Goal: Task Accomplishment & Management: Manage account settings

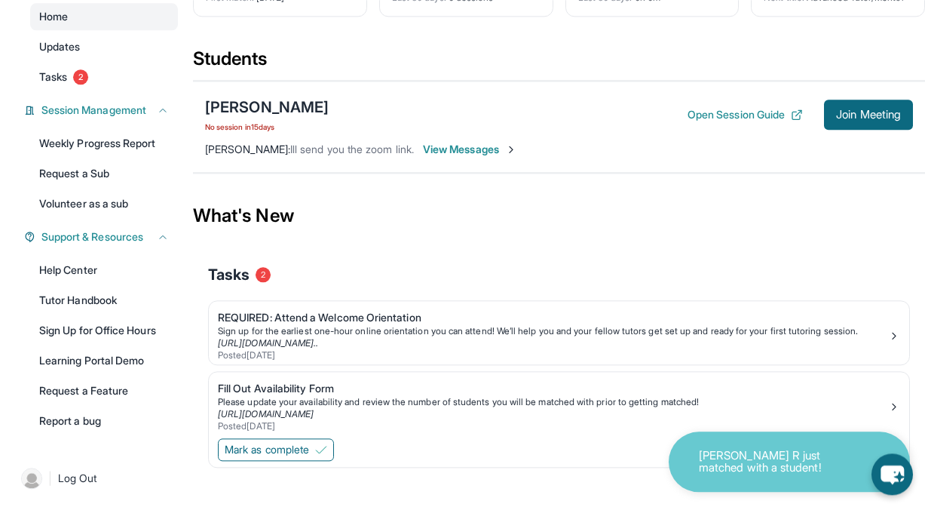
scroll to position [160, 0]
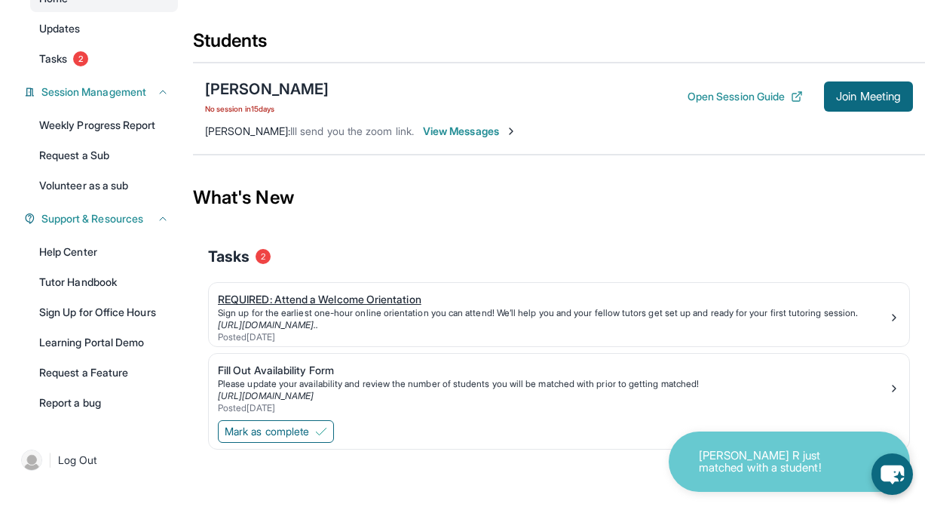
click at [707, 342] on div "Posted [DATE]" at bounding box center [553, 337] width 670 height 12
click at [452, 130] on span "View Messages" at bounding box center [470, 131] width 94 height 15
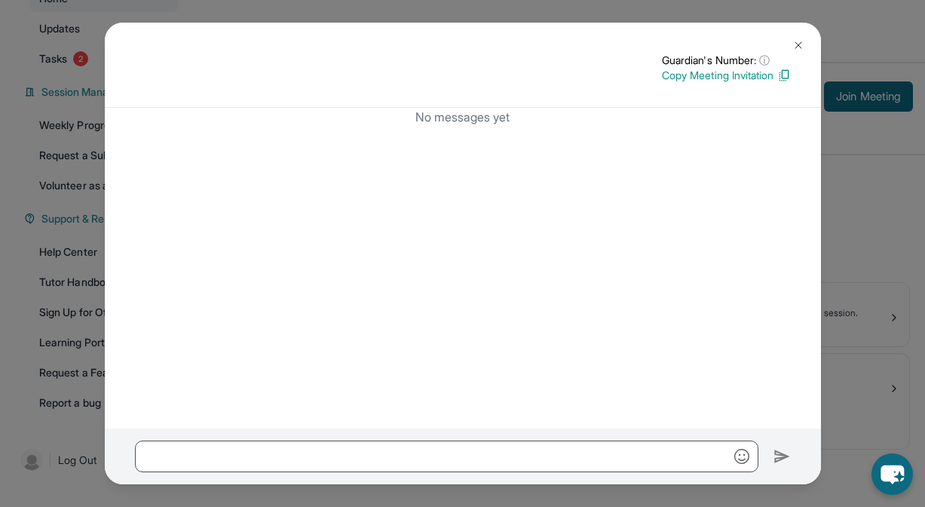
click at [804, 31] on div "Guardian's Number: ⓘ This isn't the guardian's real number — it's a private for…" at bounding box center [463, 65] width 716 height 85
click at [805, 44] on button at bounding box center [799, 45] width 30 height 30
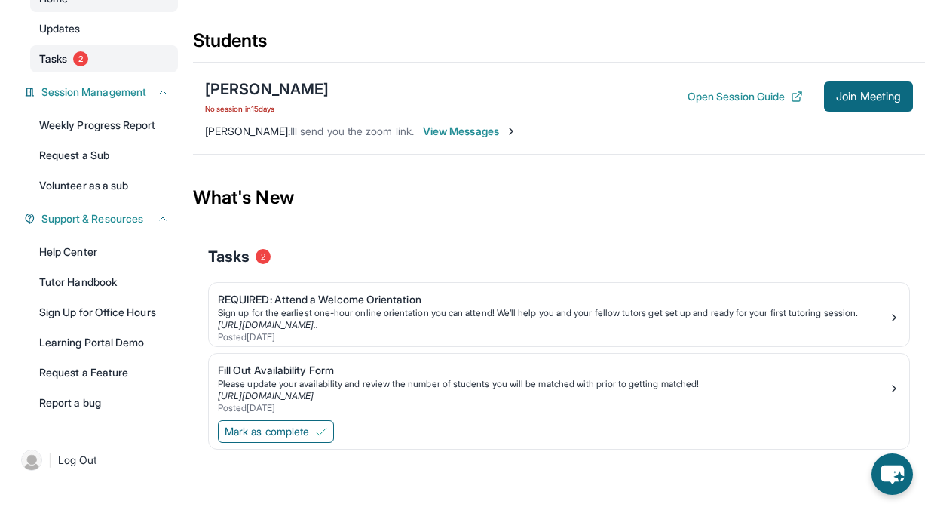
click at [120, 68] on link "Tasks 2" at bounding box center [104, 58] width 148 height 27
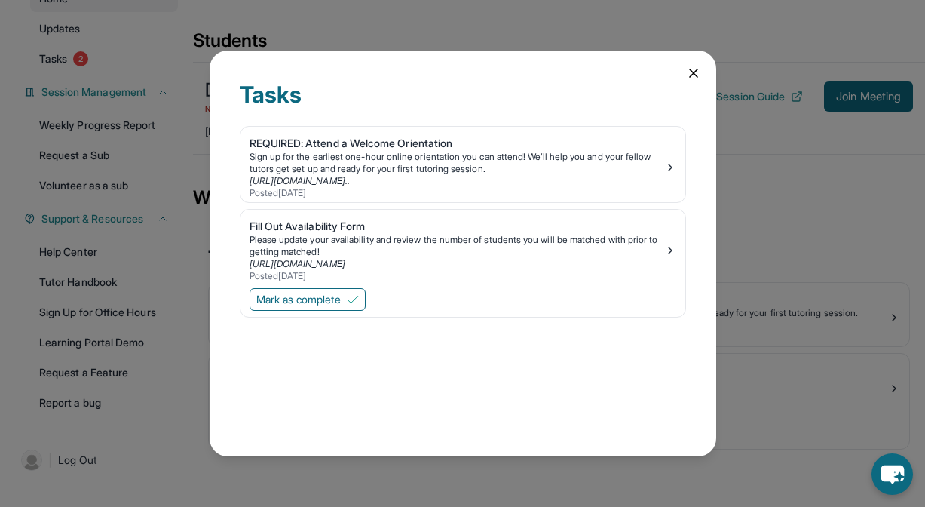
click at [673, 84] on div "Tasks" at bounding box center [463, 103] width 446 height 45
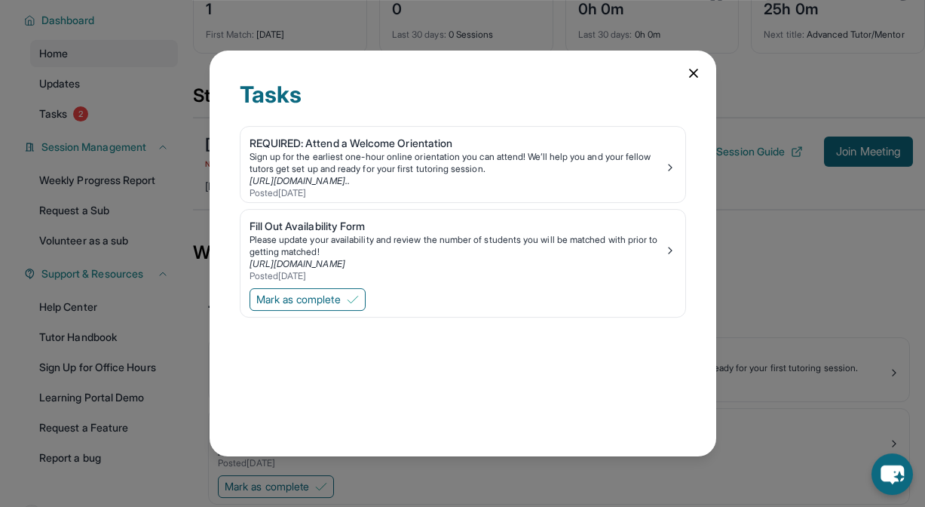
scroll to position [83, 0]
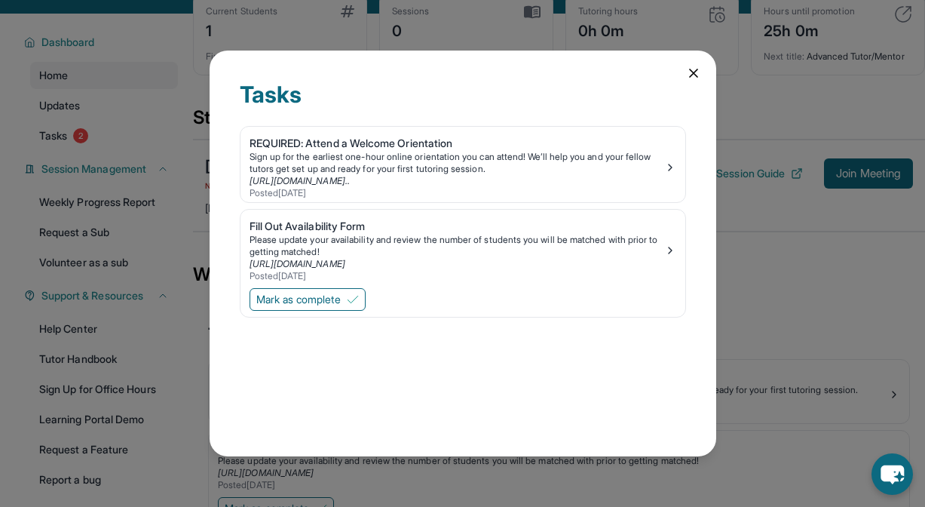
click at [700, 73] on icon at bounding box center [693, 73] width 15 height 15
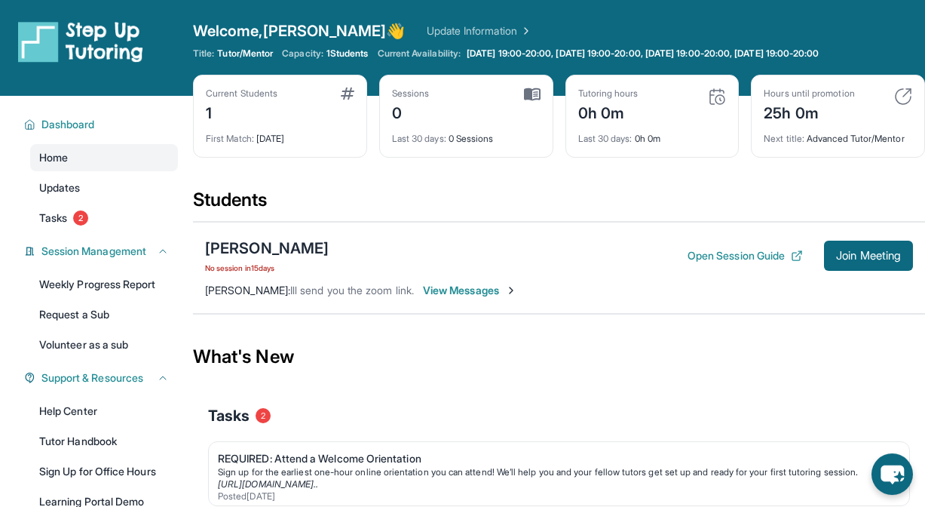
scroll to position [0, 0]
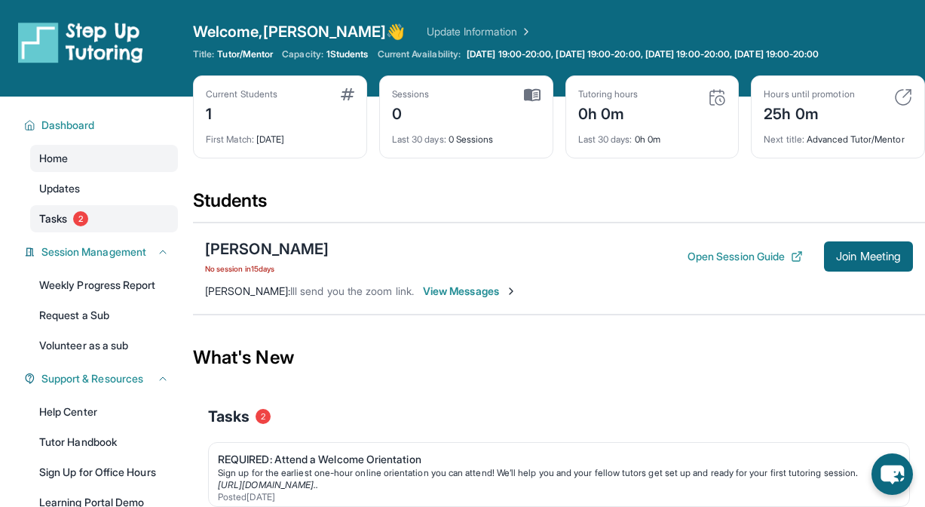
click at [71, 219] on link "Tasks 2" at bounding box center [104, 218] width 148 height 27
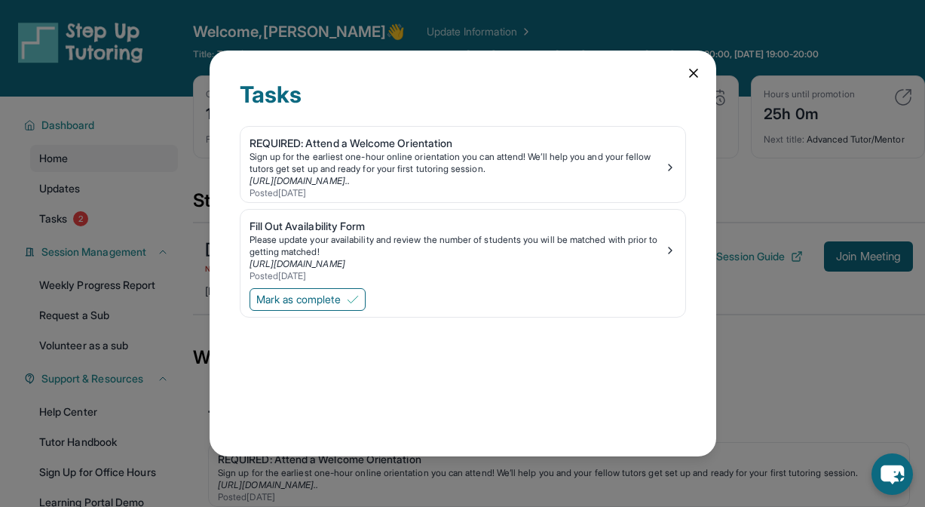
click at [692, 65] on div "Tasks REQUIRED: Attend a Welcome Orientation Sign up for the earliest one-hour …" at bounding box center [463, 254] width 507 height 406
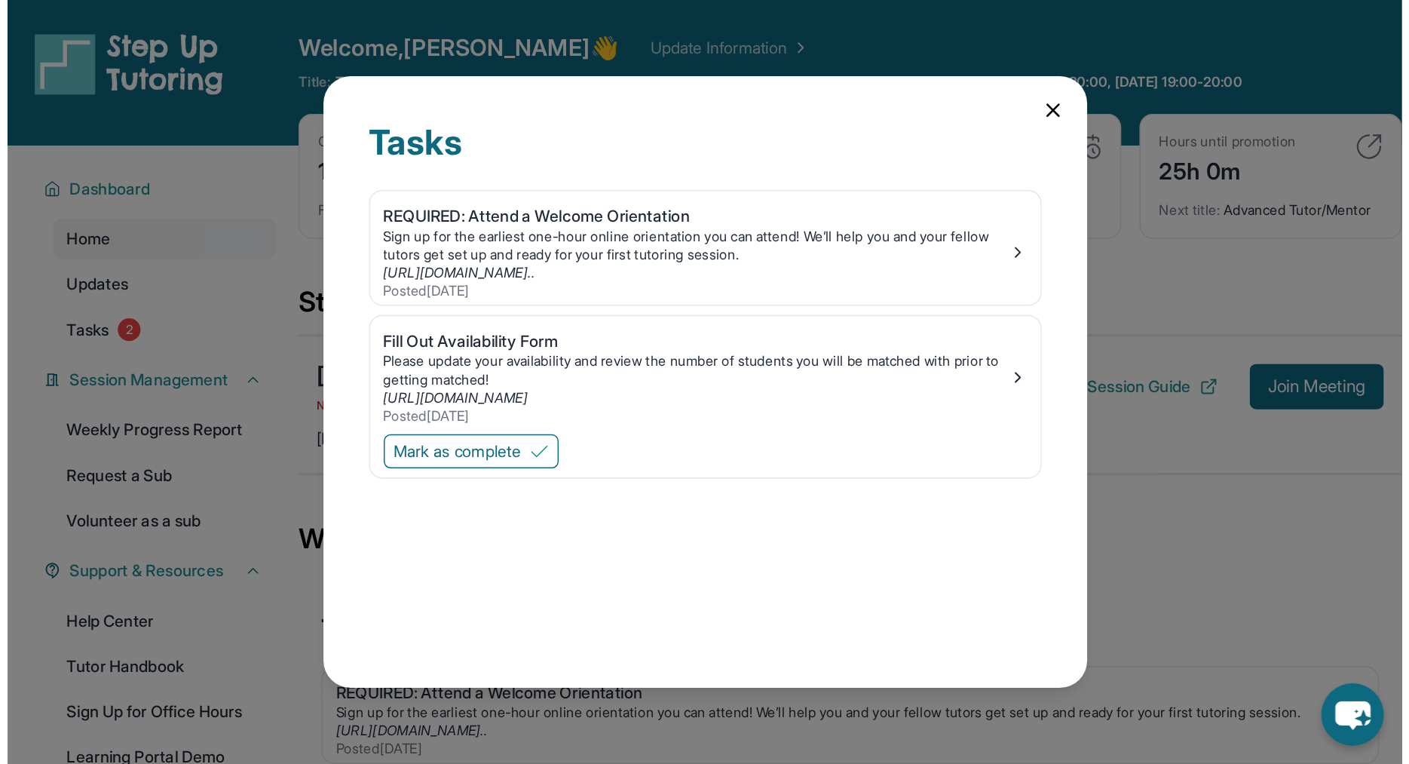
scroll to position [83, 0]
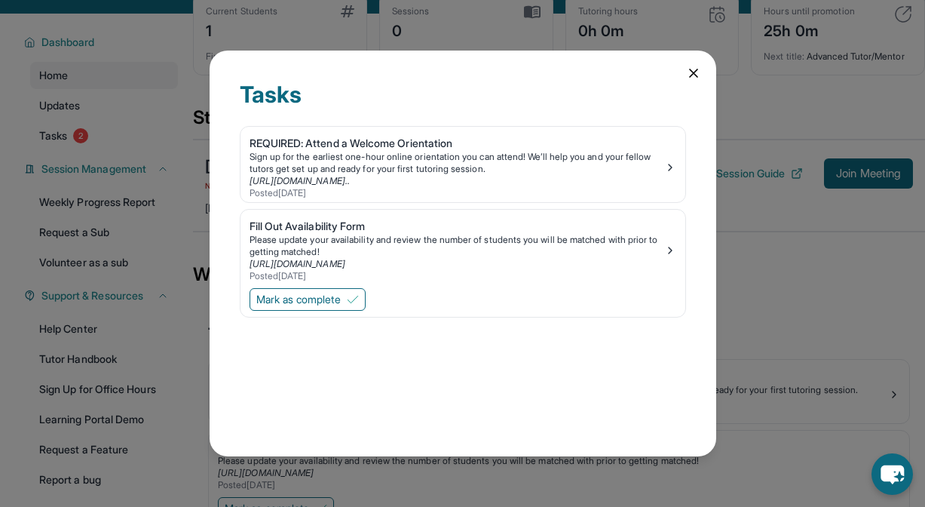
click at [697, 77] on icon at bounding box center [694, 73] width 8 height 8
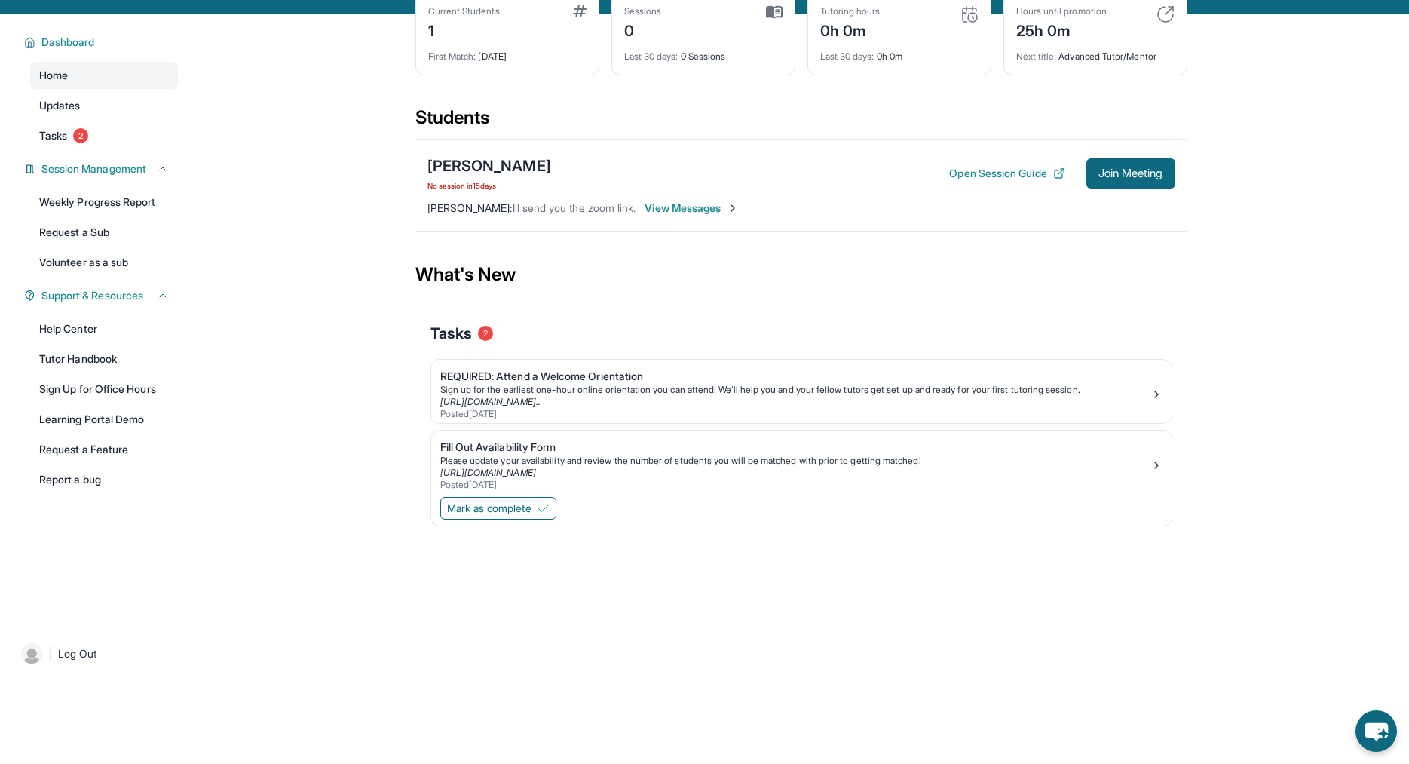
click at [618, 186] on div "[PERSON_NAME] No session [DATE] Open Session Guide Join Meeting" at bounding box center [802, 173] width 748 height 36
click at [648, 219] on div "[PERSON_NAME] No session [DATE] Open Session Guide Join Meeting [PERSON_NAME] :…" at bounding box center [802, 186] width 772 height 92
click at [658, 201] on span "View Messages" at bounding box center [692, 208] width 94 height 15
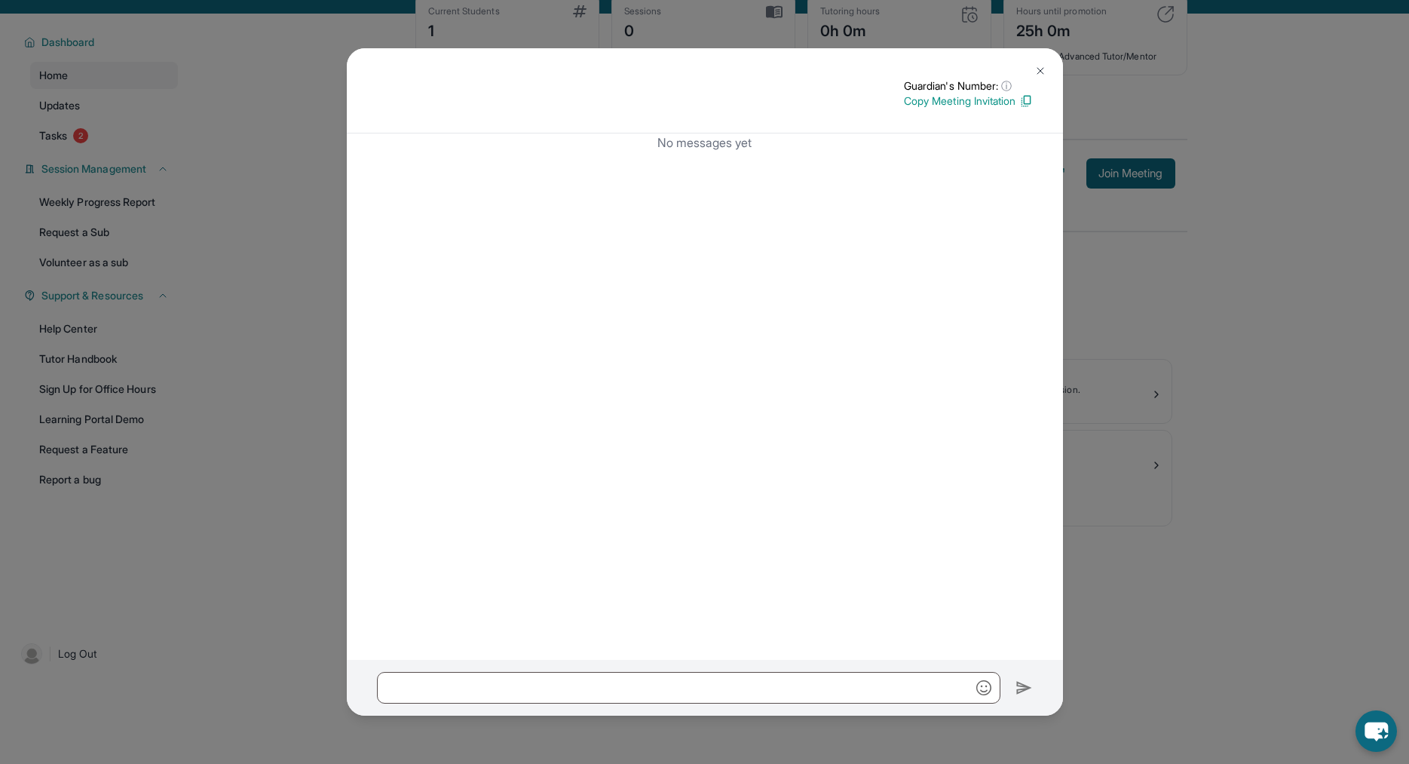
click at [925, 104] on p "Copy Meeting Invitation" at bounding box center [968, 101] width 129 height 15
click at [925, 78] on button at bounding box center [1041, 71] width 30 height 30
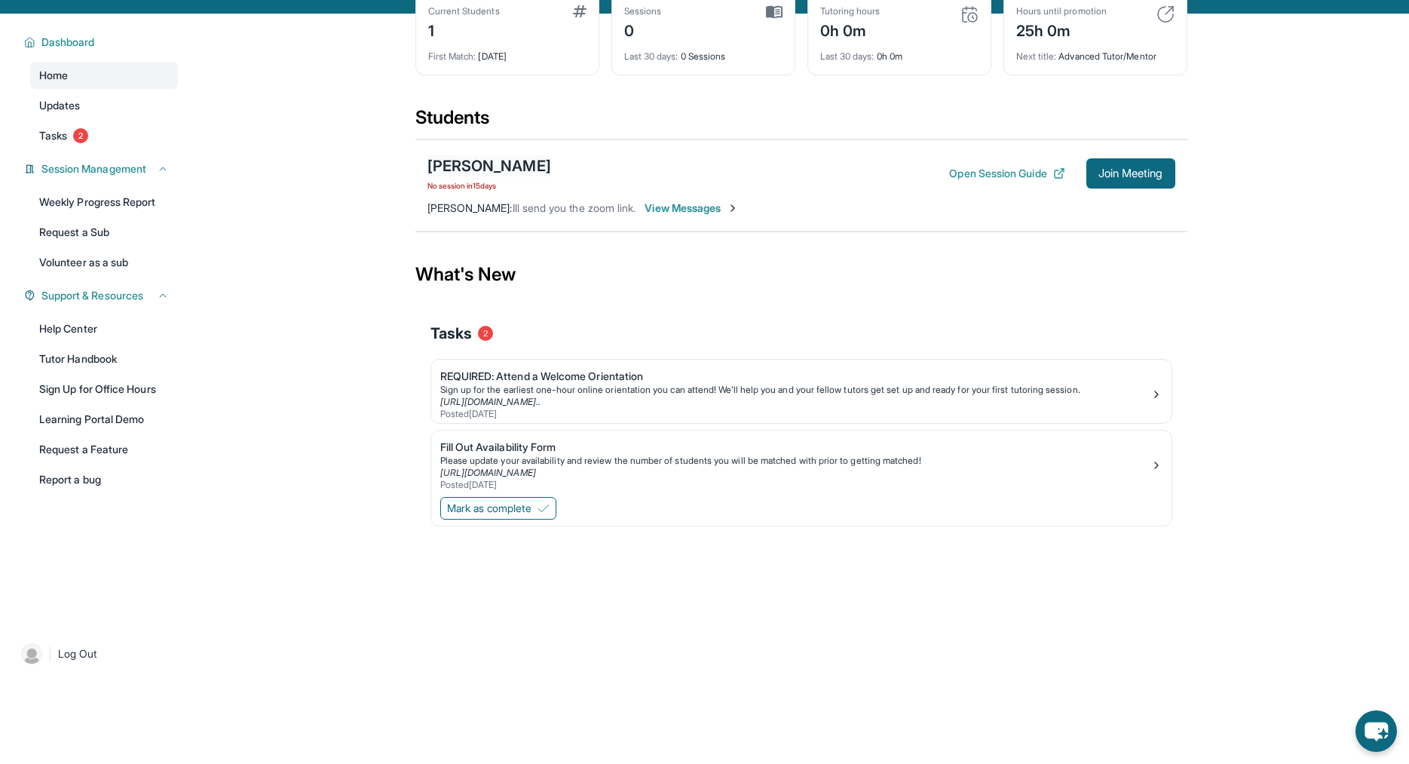
drag, startPoint x: 485, startPoint y: 182, endPoint x: 490, endPoint y: 164, distance: 18.9
click at [485, 177] on div "[PERSON_NAME] No session [DATE]" at bounding box center [490, 173] width 124 height 36
click at [490, 164] on div "[PERSON_NAME]" at bounding box center [490, 165] width 124 height 21
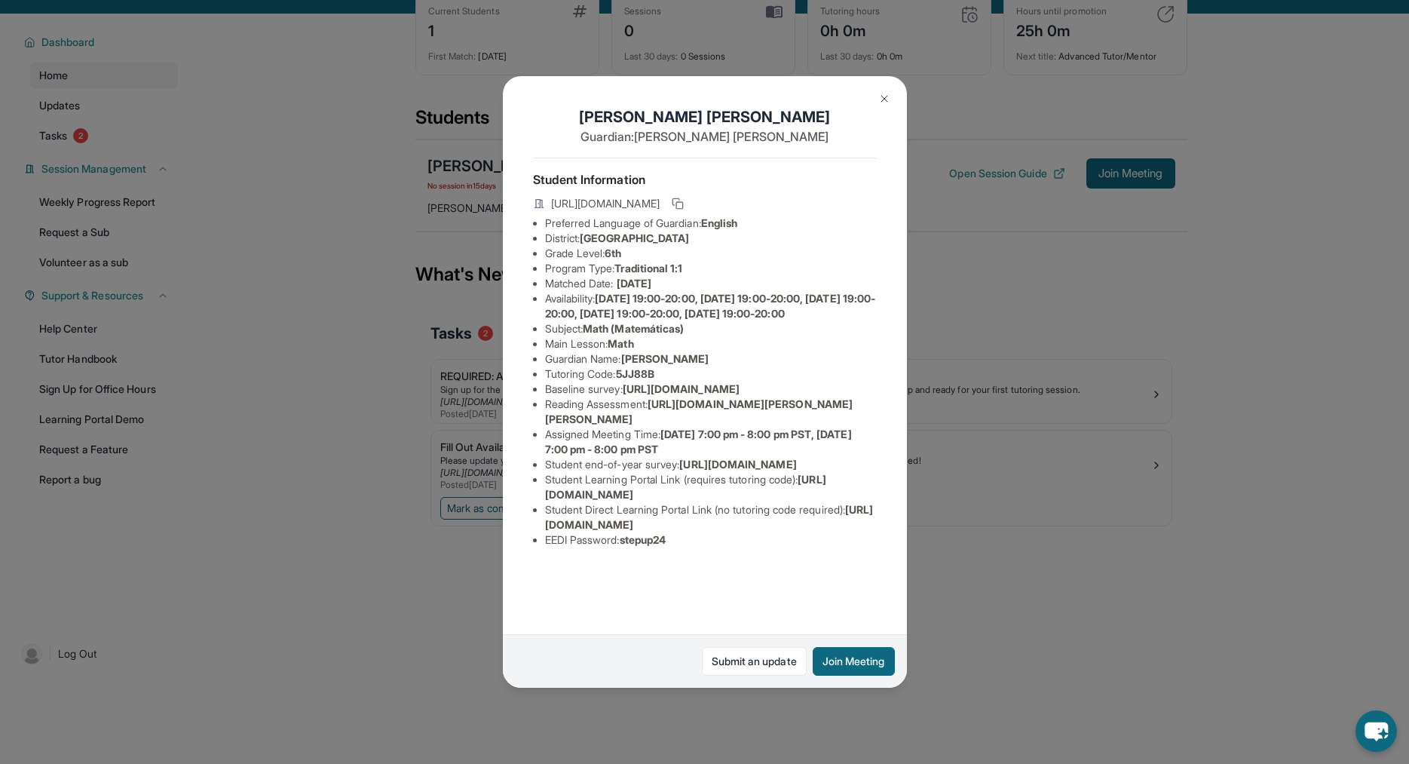
scroll to position [60, 0]
click at [925, 277] on div "[PERSON_NAME] Guardian: [PERSON_NAME] Student Information [URL][DOMAIN_NAME] Pr…" at bounding box center [704, 382] width 1409 height 764
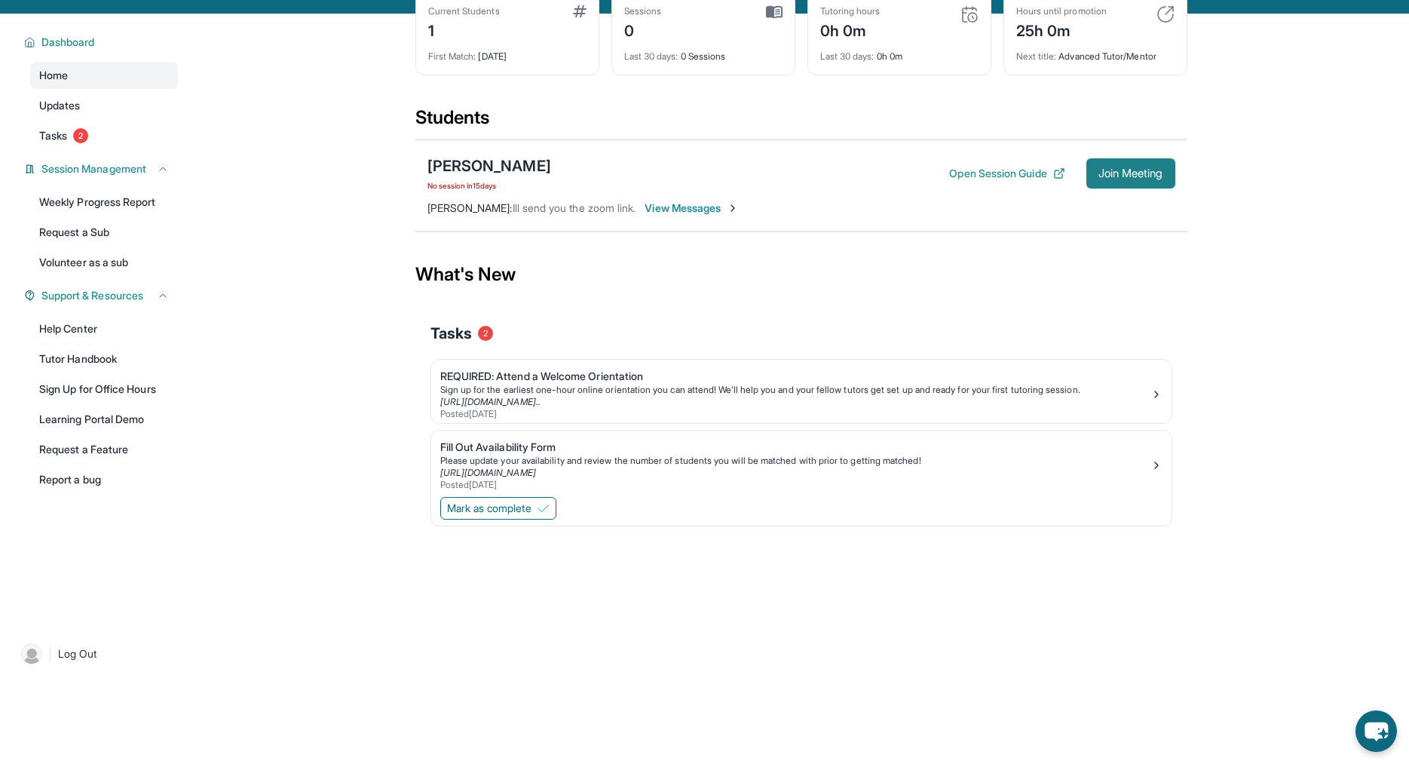
click at [925, 176] on span "Join Meeting" at bounding box center [1131, 173] width 65 height 9
click at [925, 175] on span "Join Meeting" at bounding box center [1131, 173] width 65 height 9
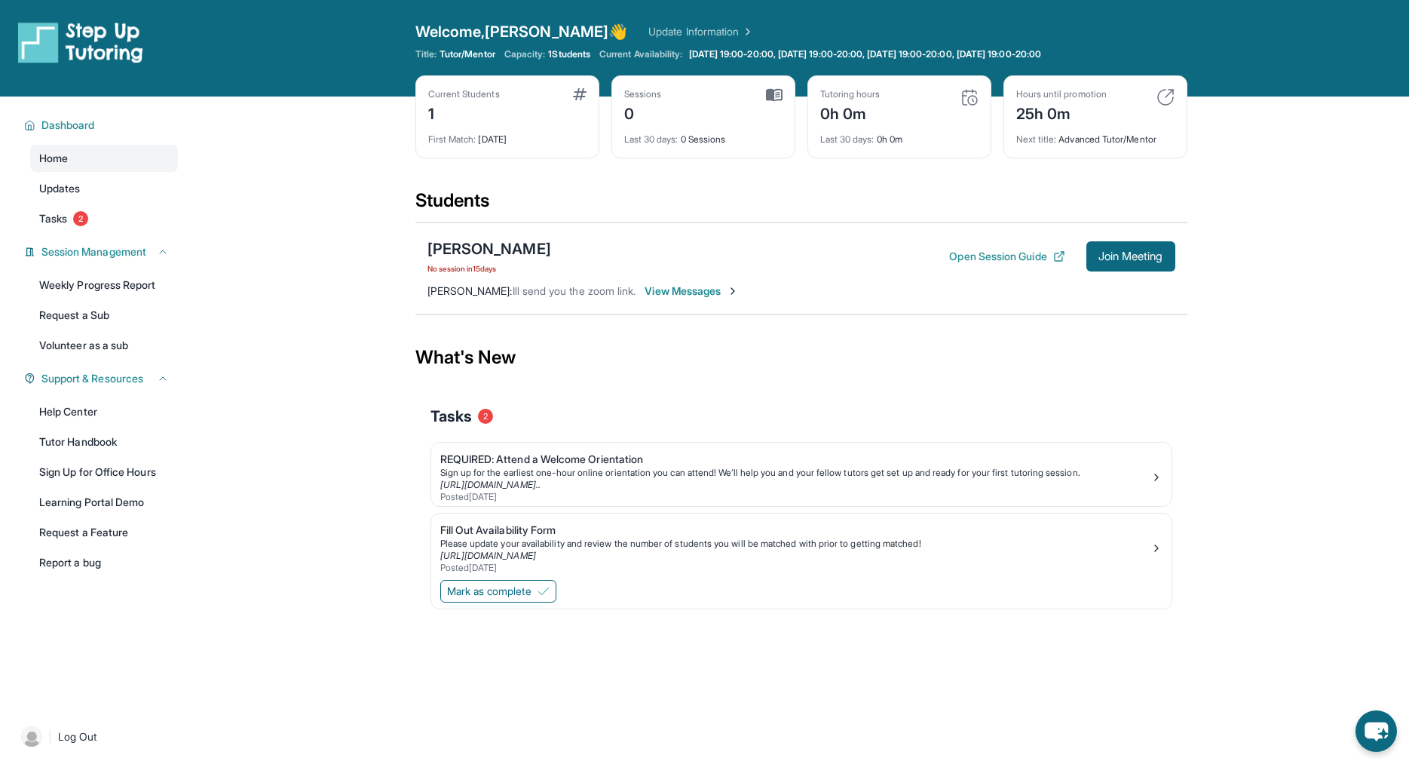
click at [629, 41] on div "Welcome, [PERSON_NAME] 👋 Update Information" at bounding box center [802, 31] width 772 height 21
click at [649, 33] on link "Update Information" at bounding box center [702, 31] width 106 height 15
click at [925, 258] on span "Join Meeting" at bounding box center [1131, 256] width 65 height 9
click at [51, 227] on link "Tasks 2" at bounding box center [104, 218] width 148 height 27
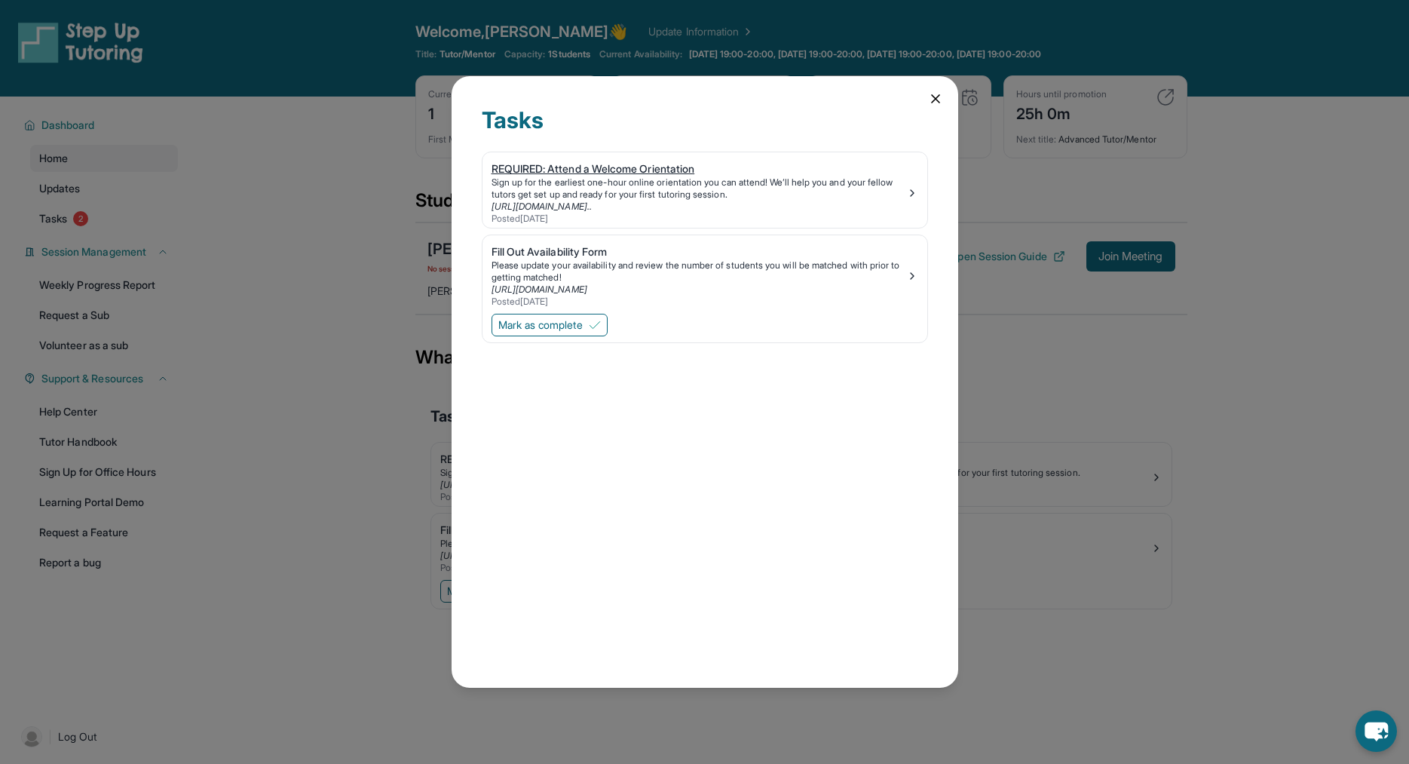
click at [903, 187] on div "Sign up for the earliest one-hour online orientation you can attend! We’ll help…" at bounding box center [699, 188] width 415 height 24
click at [925, 91] on div "Tasks REQUIRED: Attend a Welcome Orientation Sign up for the earliest one-hour …" at bounding box center [705, 381] width 507 height 611
click at [925, 92] on icon at bounding box center [935, 98] width 15 height 15
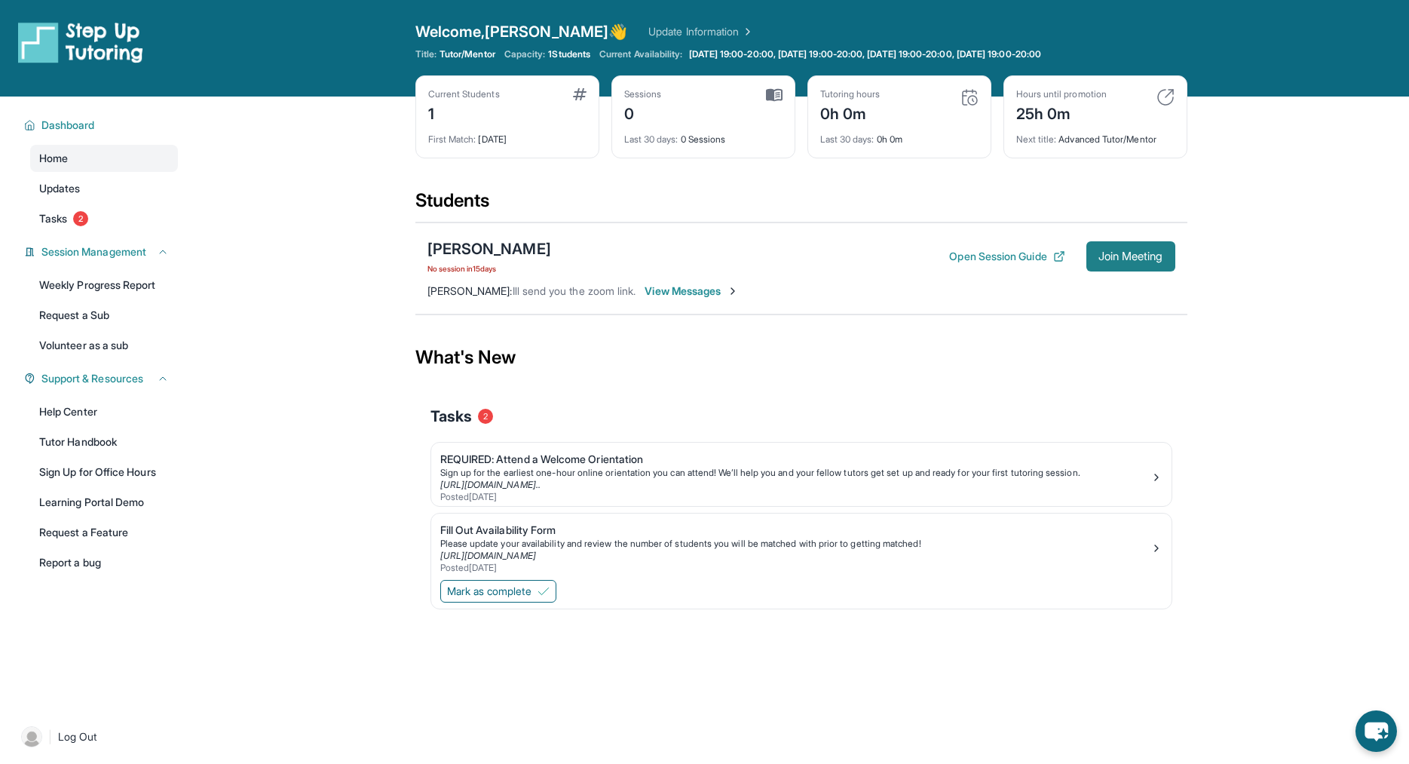
click at [925, 244] on button "Join Meeting" at bounding box center [1131, 256] width 89 height 30
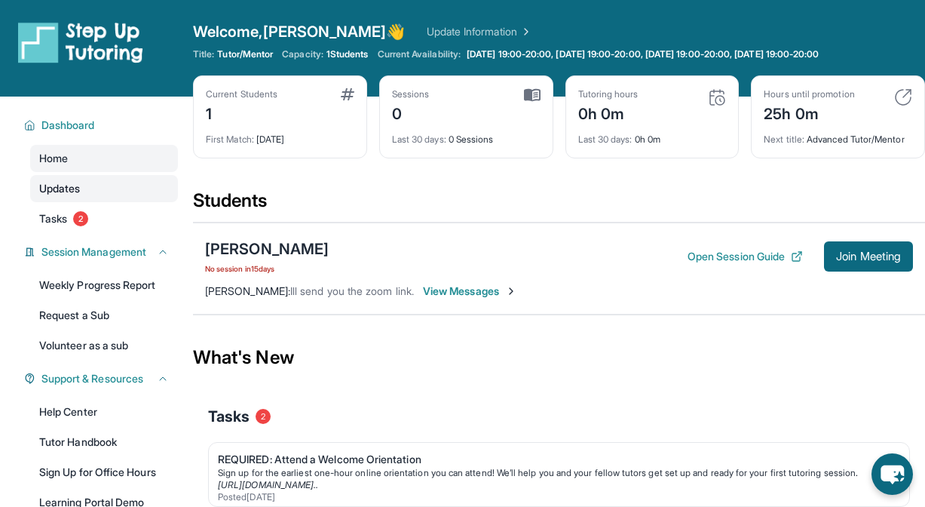
click at [86, 181] on link "Updates" at bounding box center [104, 188] width 148 height 27
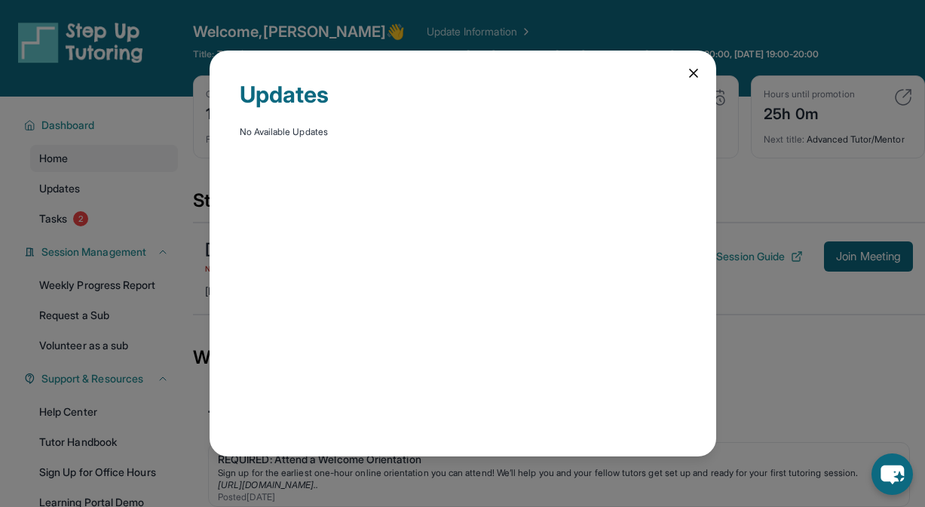
click at [682, 72] on div "Updates No Available Updates" at bounding box center [463, 254] width 507 height 406
click at [695, 80] on icon at bounding box center [693, 73] width 15 height 15
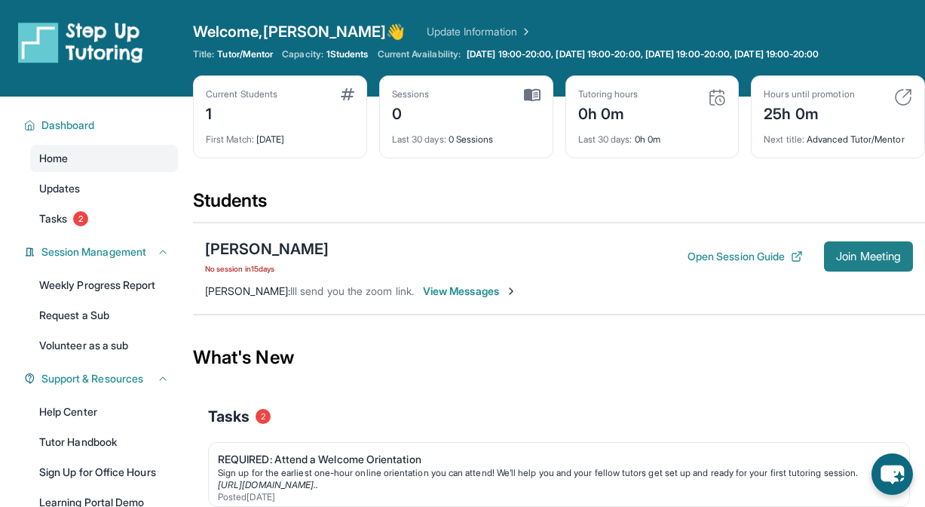
click at [879, 254] on span "Join Meeting" at bounding box center [868, 256] width 65 height 9
click at [741, 253] on button "Open Session Guide" at bounding box center [745, 256] width 115 height 15
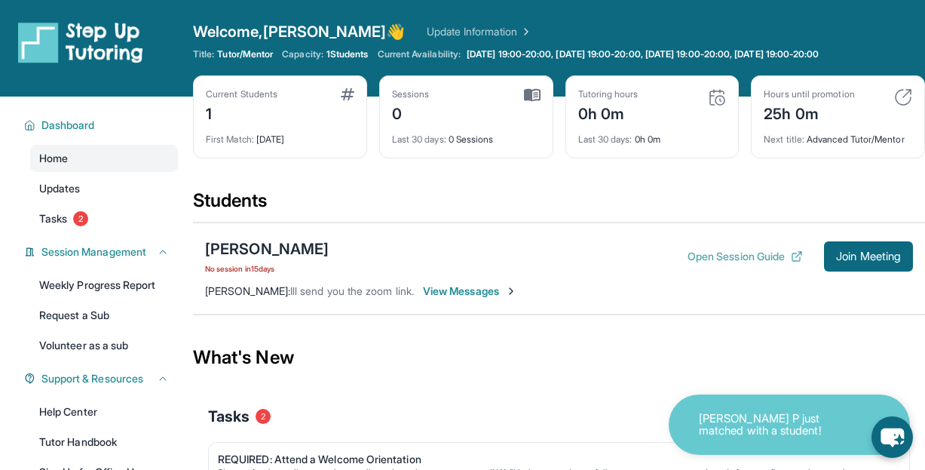
click at [726, 252] on button "Open Session Guide" at bounding box center [745, 256] width 115 height 15
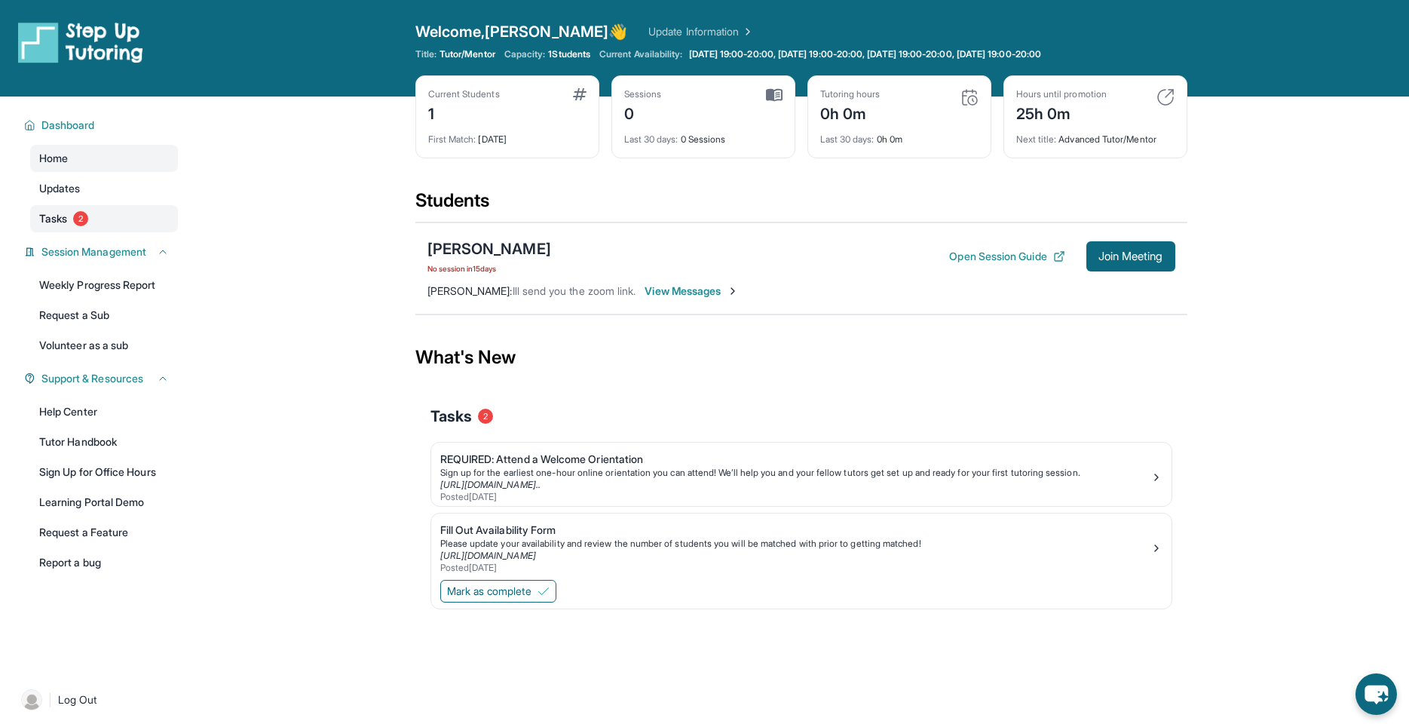
click at [81, 234] on div "Dashboard Home Updates Tasks 2 Session Management Weekly Progress Report Reques…" at bounding box center [96, 383] width 193 height 572
click at [81, 222] on span "2" at bounding box center [80, 218] width 15 height 15
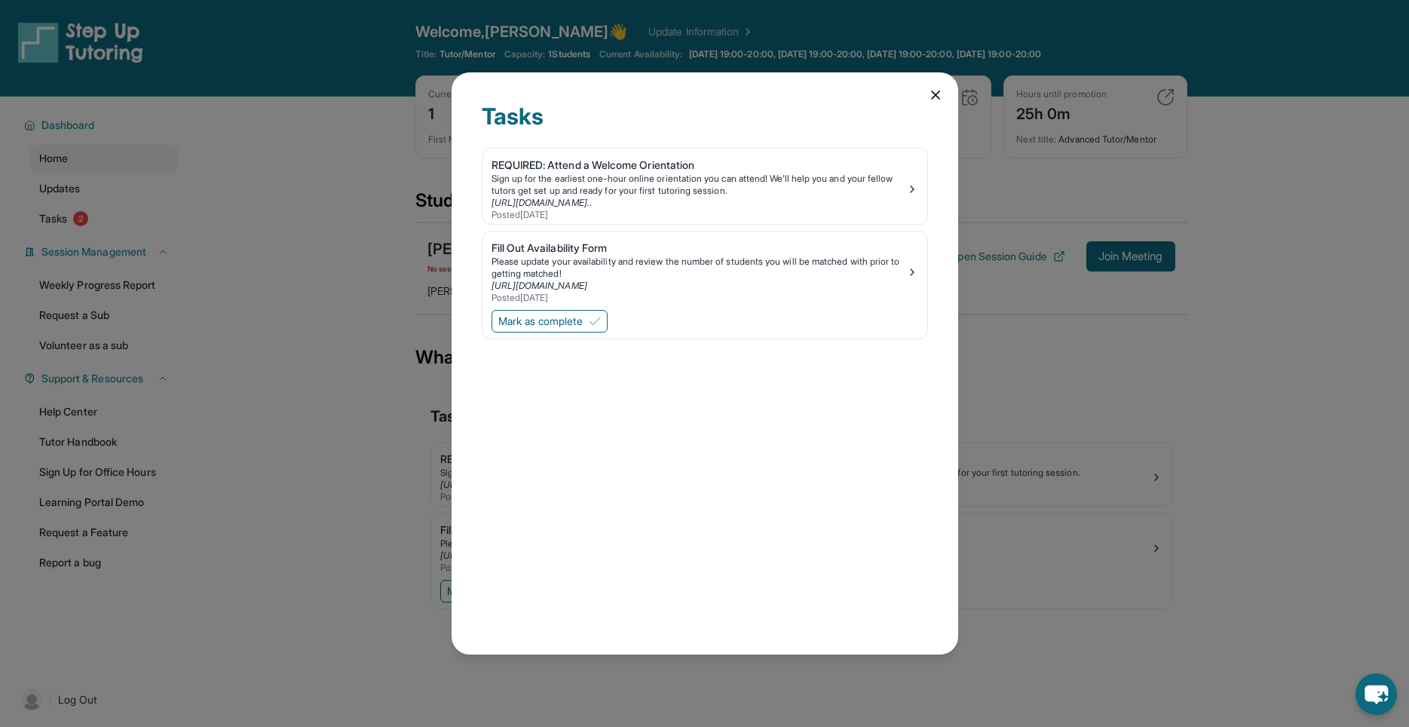
click at [909, 93] on div "Tasks REQUIRED: Attend a Welcome Orientation Sign up for the earliest one-hour …" at bounding box center [705, 362] width 507 height 581
click at [925, 93] on icon at bounding box center [935, 94] width 15 height 15
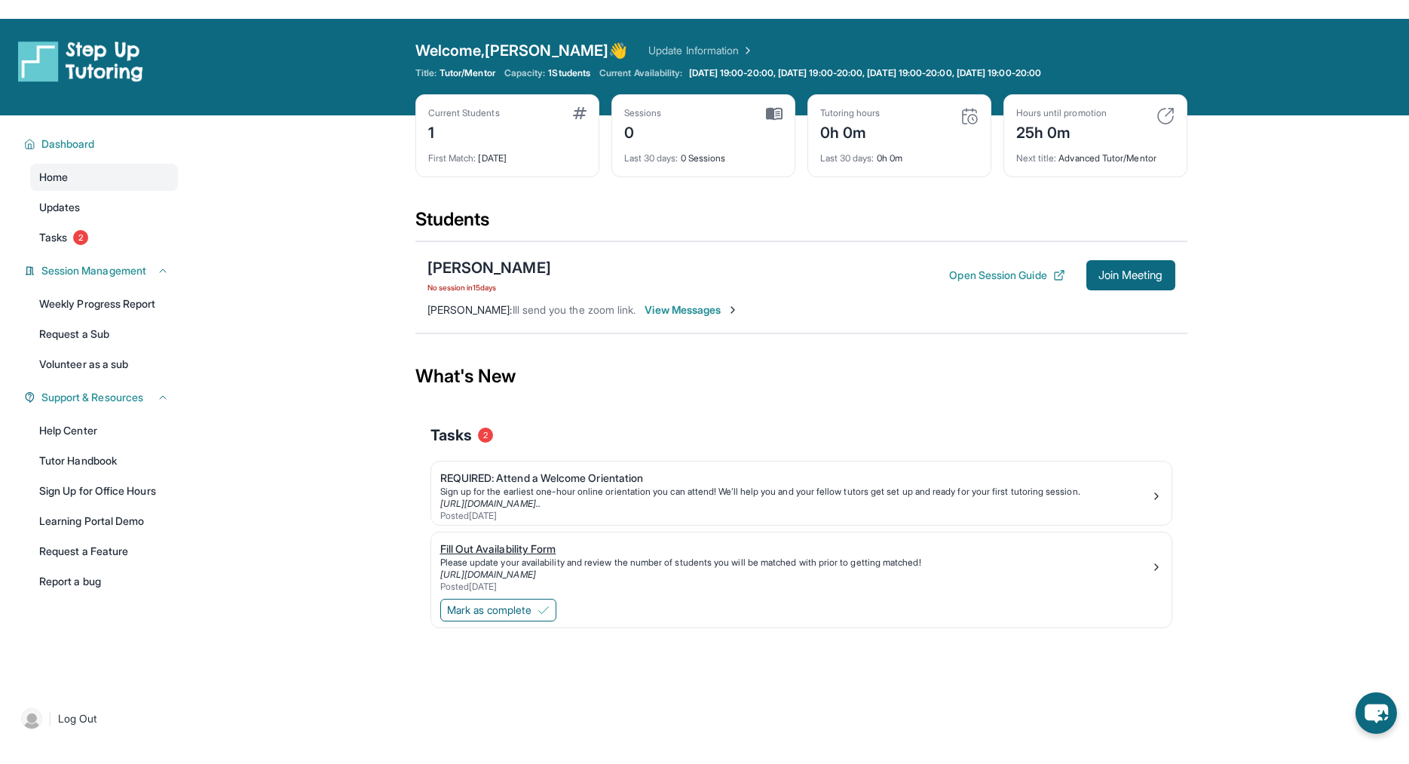
scroll to position [97, 0]
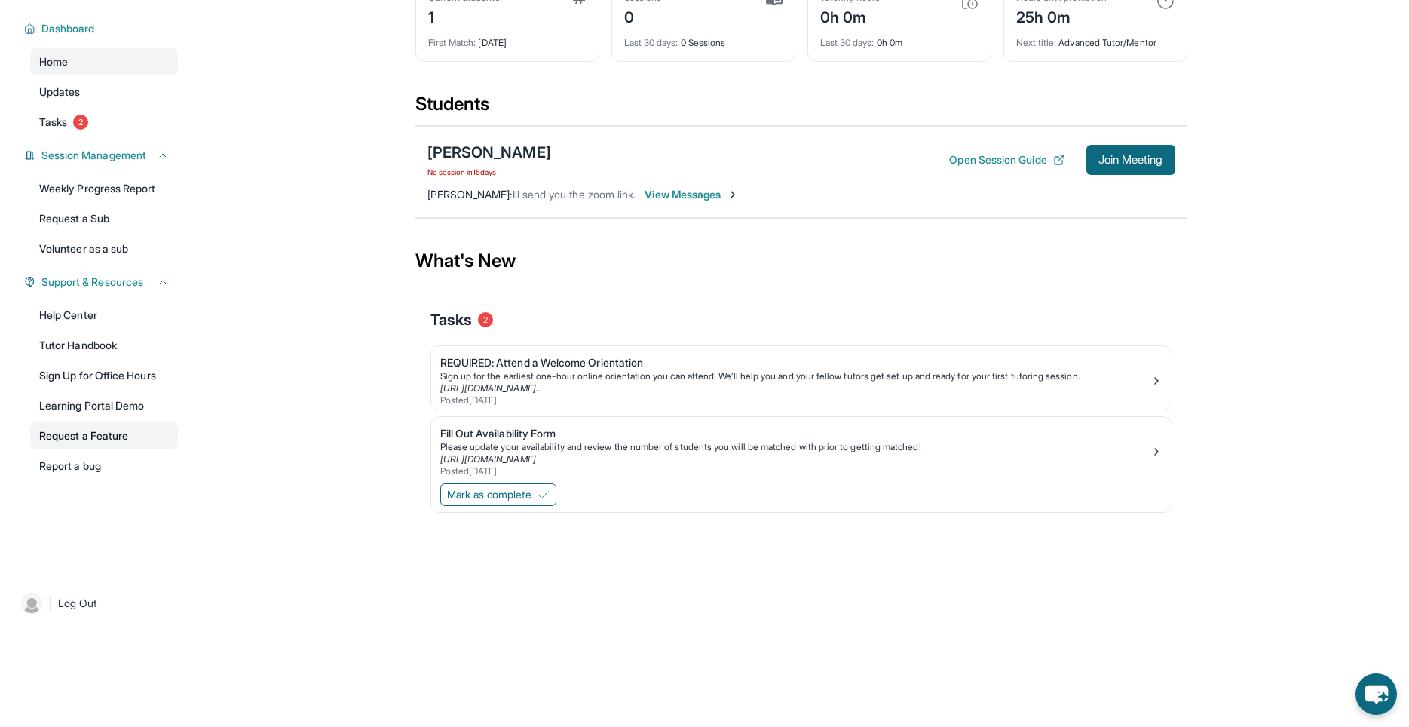
click at [30, 437] on link "Request a Feature" at bounding box center [104, 435] width 148 height 27
click at [62, 416] on link "Learning Portal Demo" at bounding box center [104, 405] width 148 height 27
